Goal: Task Accomplishment & Management: Manage account settings

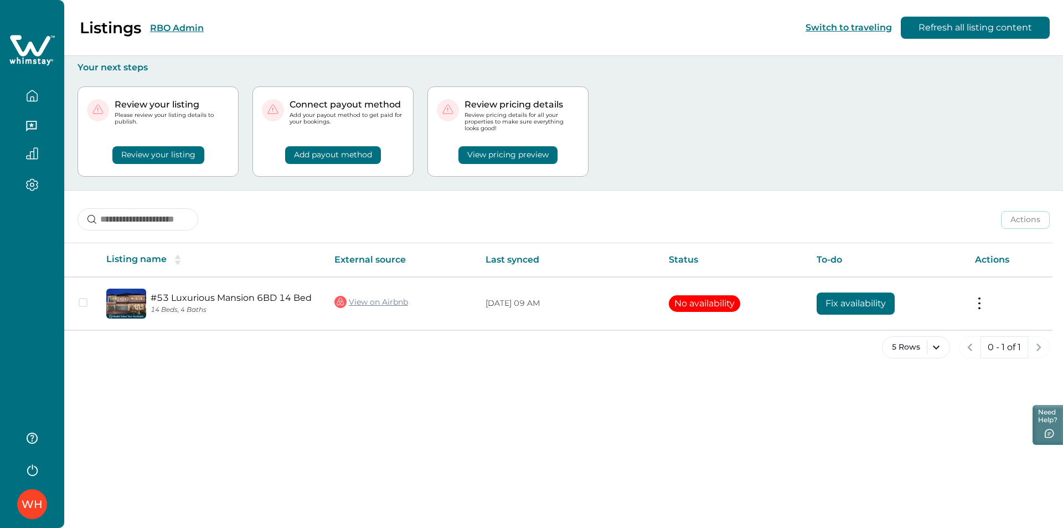
click at [135, 161] on button "Review your listing" at bounding box center [158, 155] width 92 height 18
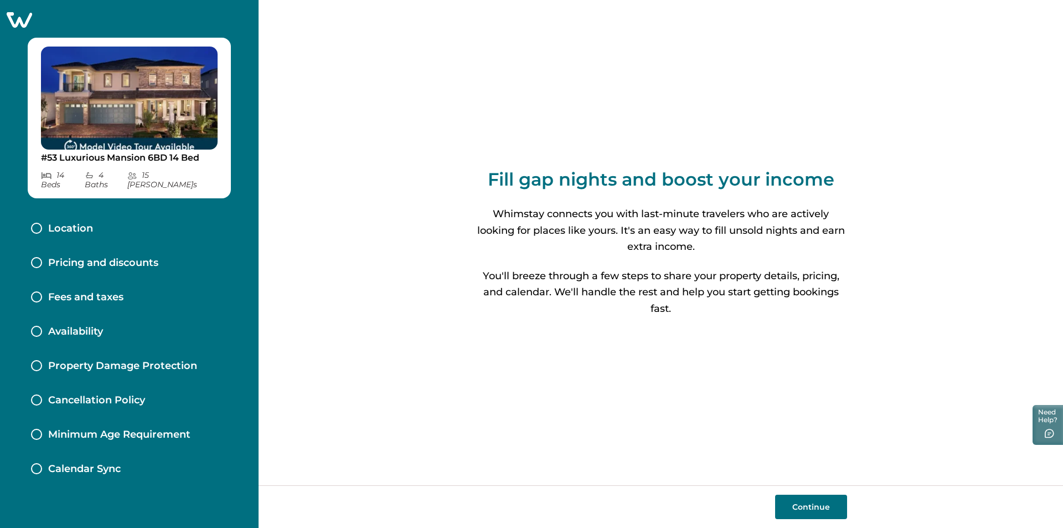
click at [19, 19] on icon at bounding box center [19, 20] width 25 height 16
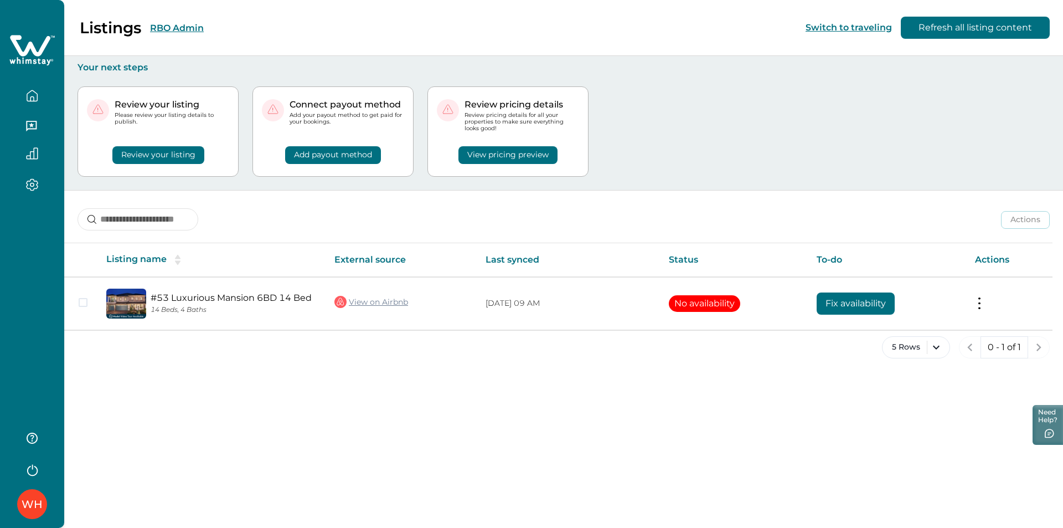
click at [12, 505] on div "WH" at bounding box center [32, 473] width 64 height 110
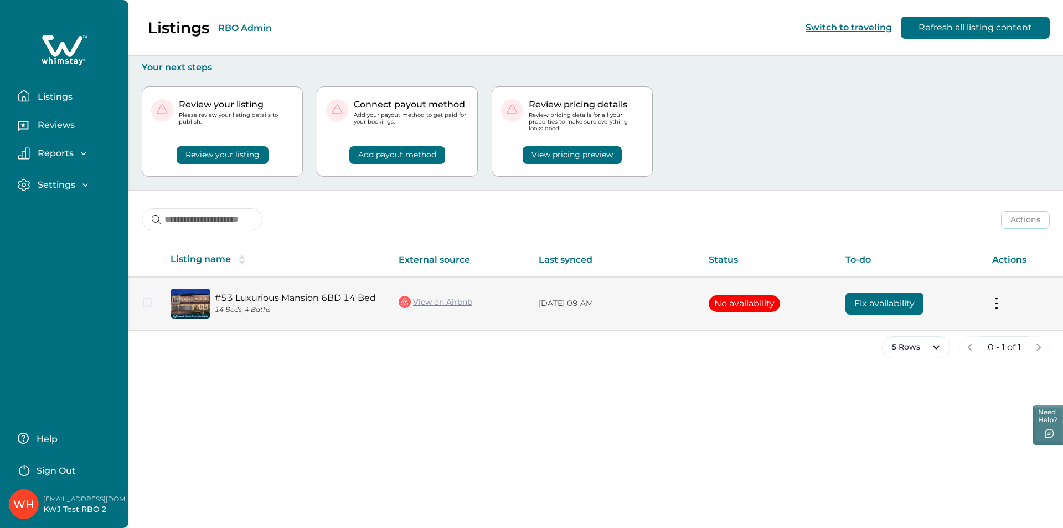
click at [867, 305] on button "Fix availability" at bounding box center [885, 303] width 78 height 22
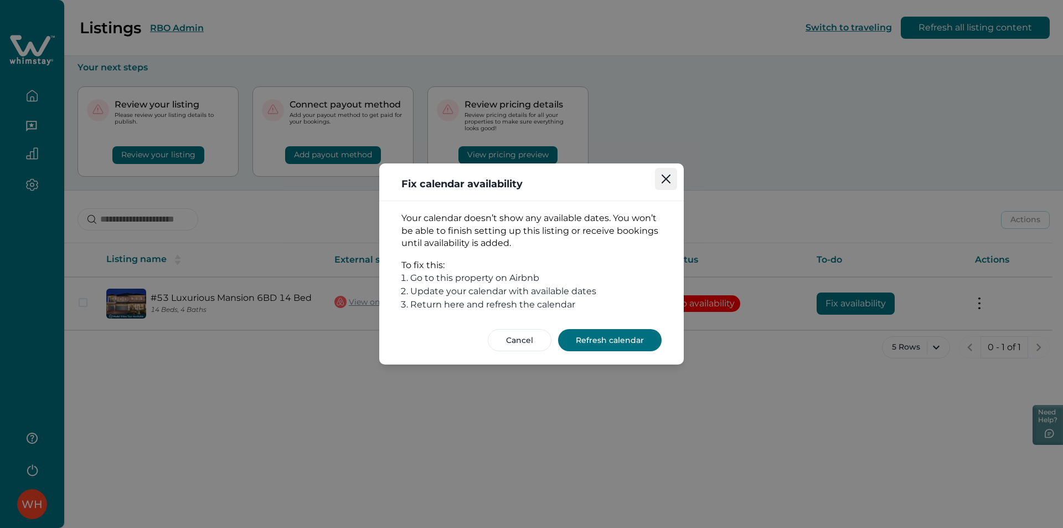
click at [668, 181] on icon "Close" at bounding box center [666, 178] width 9 height 9
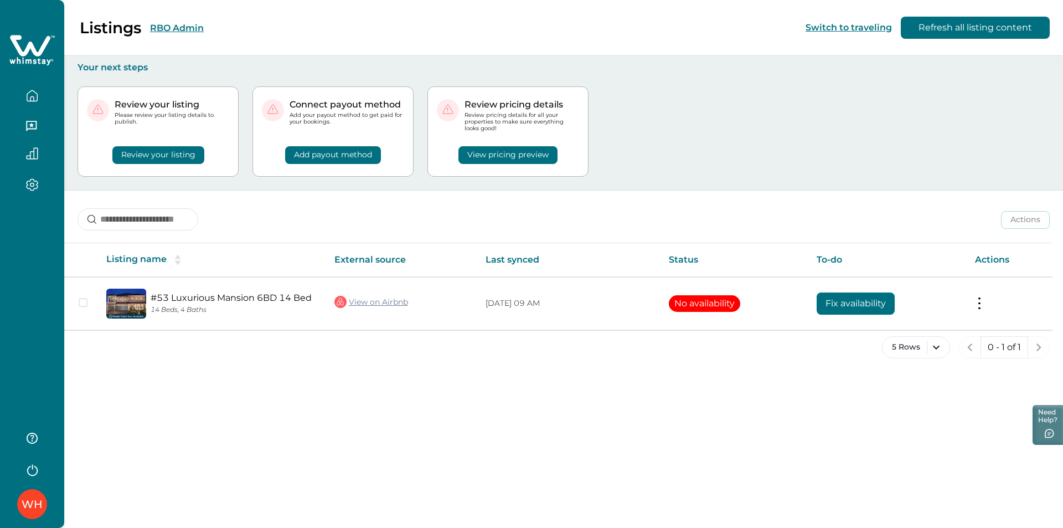
click at [24, 505] on div "WH" at bounding box center [32, 504] width 21 height 27
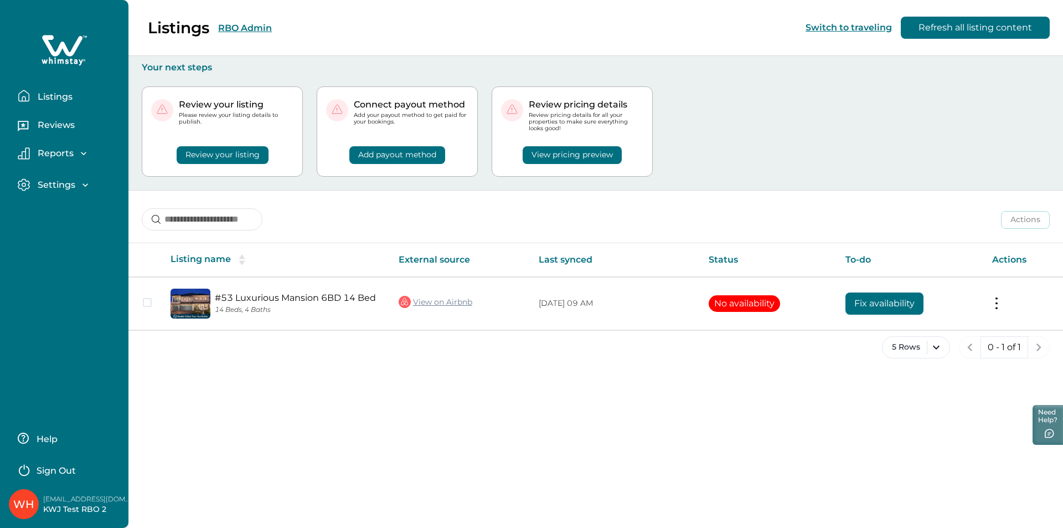
click at [25, 473] on icon "button" at bounding box center [24, 469] width 17 height 17
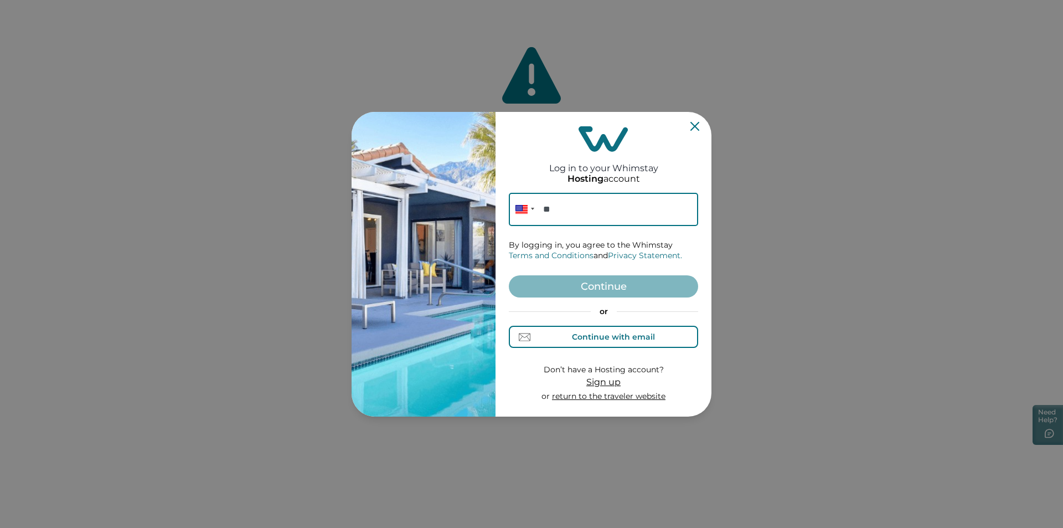
click at [585, 332] on div "Continue with email" at bounding box center [613, 336] width 83 height 9
click at [604, 220] on input at bounding box center [603, 209] width 189 height 33
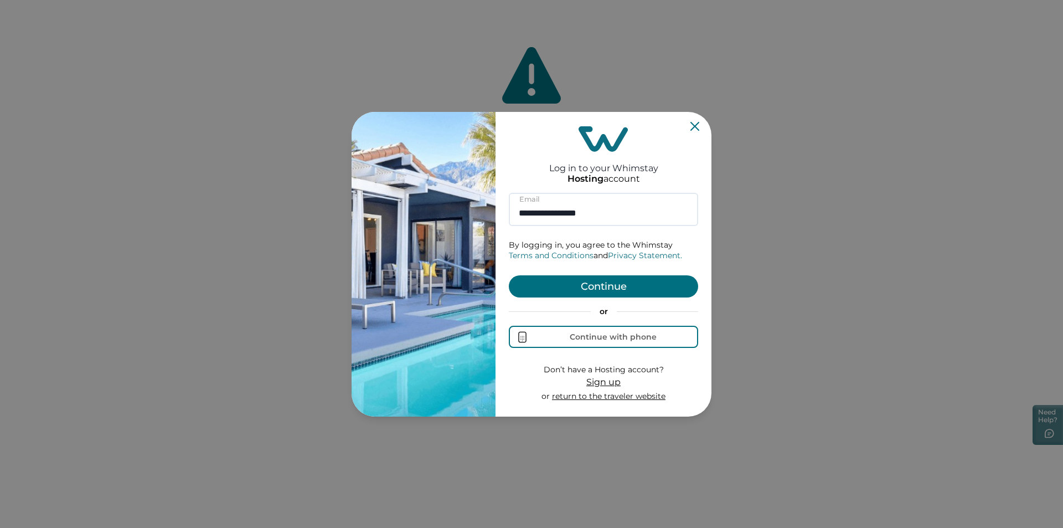
type input "**********"
click at [599, 285] on button "Continue" at bounding box center [603, 286] width 189 height 22
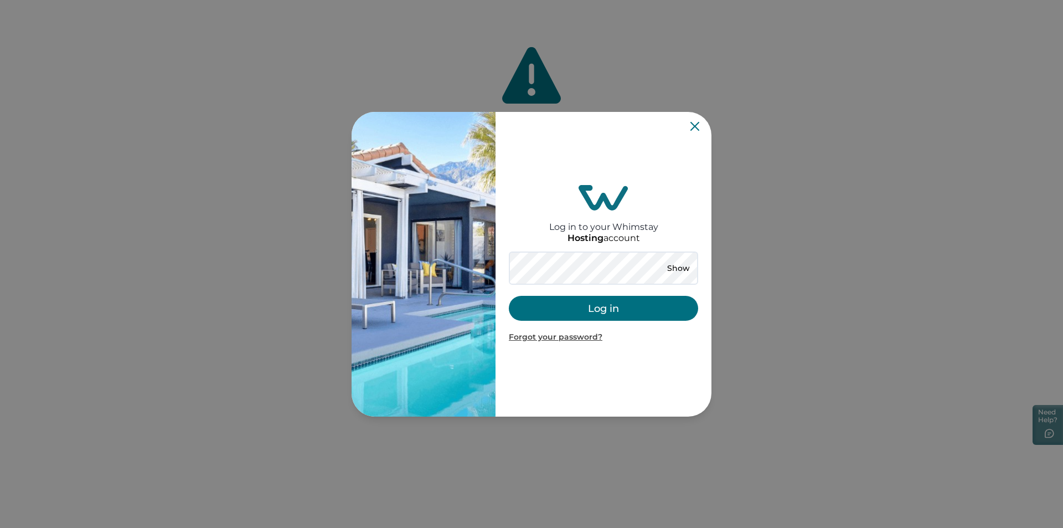
click at [544, 310] on button "Log in" at bounding box center [603, 308] width 189 height 25
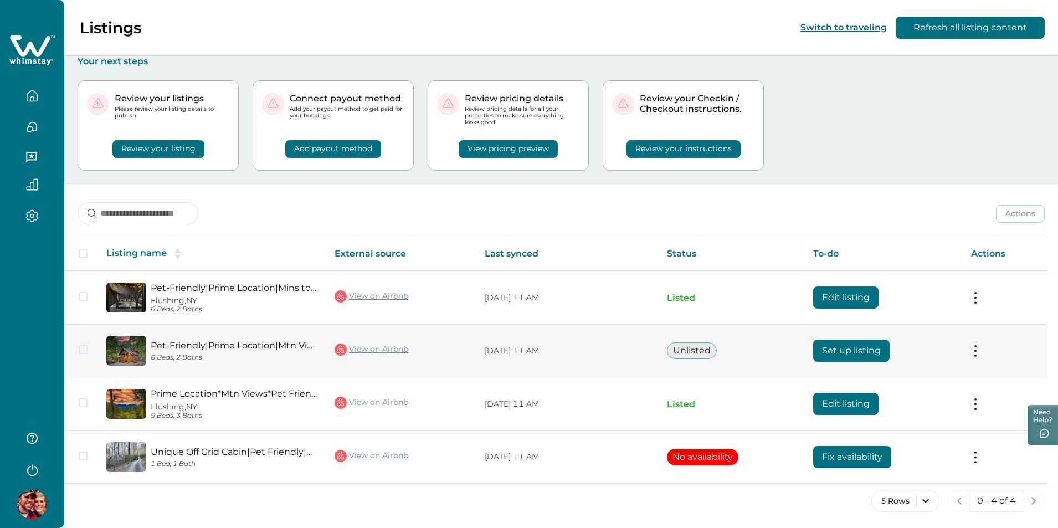
scroll to position [8, 0]
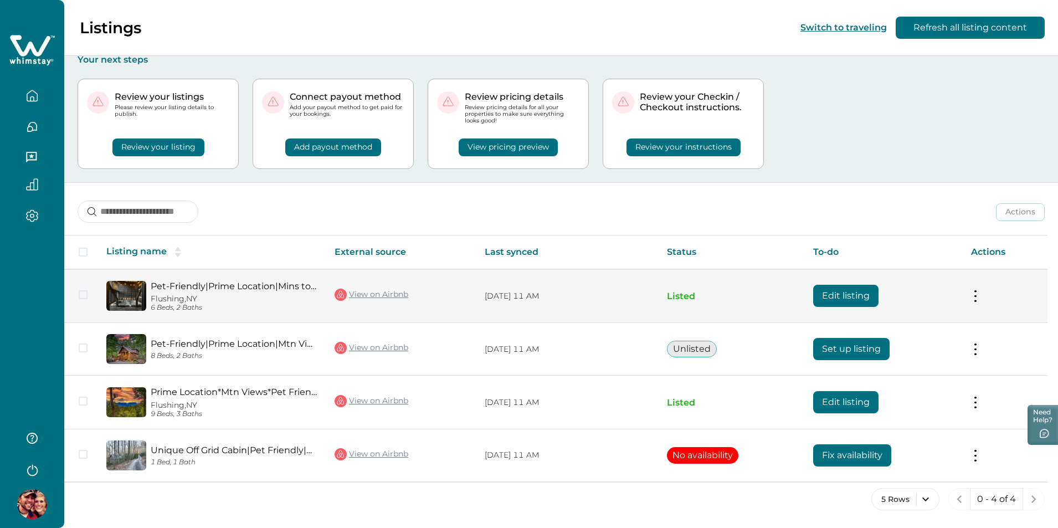
click at [843, 293] on button "Edit listing" at bounding box center [845, 296] width 65 height 22
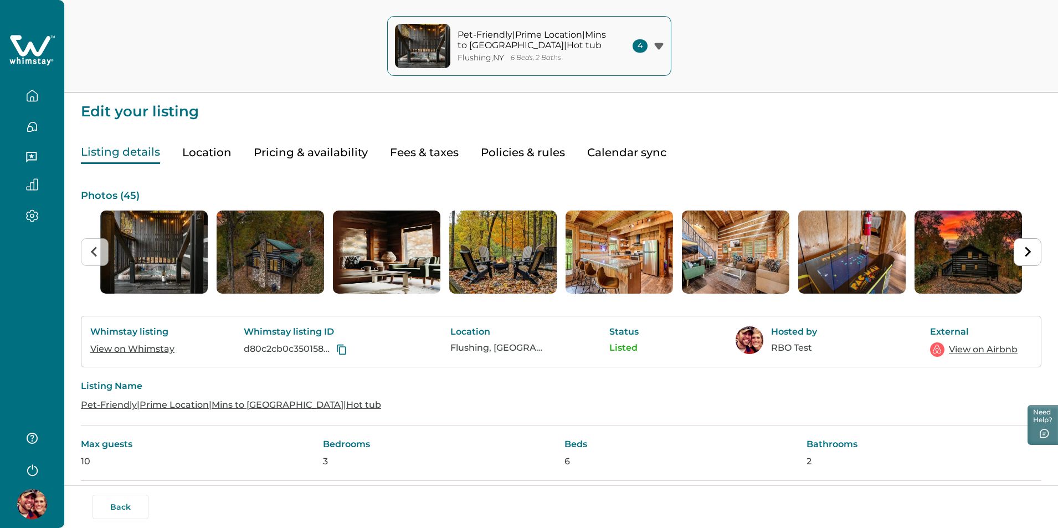
click at [353, 147] on button "Pricing & availability" at bounding box center [311, 152] width 114 height 23
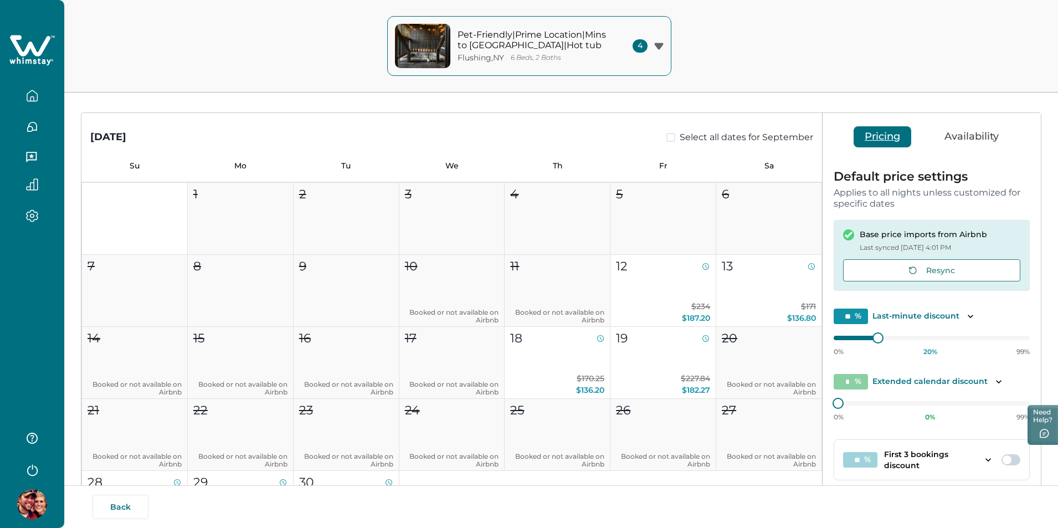
scroll to position [50, 0]
